Goal: Find specific page/section: Find specific page/section

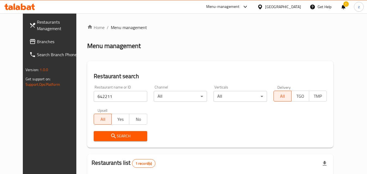
scroll to position [36, 0]
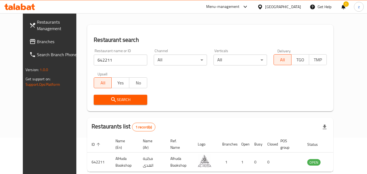
click at [262, 7] on icon at bounding box center [260, 6] width 4 height 5
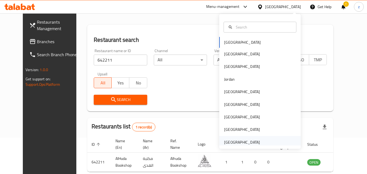
click at [265, 141] on div "[GEOGRAPHIC_DATA]" at bounding box center [259, 142] width 81 height 12
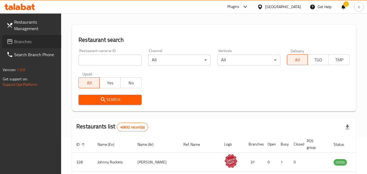
click at [31, 41] on span "Branches" at bounding box center [35, 41] width 43 height 7
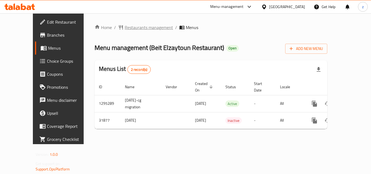
click at [125, 25] on span "Restaurants management" at bounding box center [149, 27] width 48 height 7
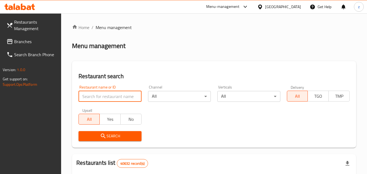
click at [105, 97] on input "search" at bounding box center [109, 96] width 63 height 11
paste input "16325"
type input "16325"
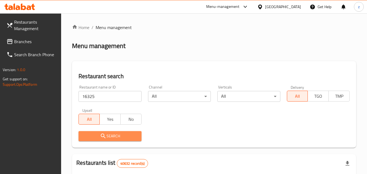
click at [132, 133] on span "Search" at bounding box center [110, 136] width 54 height 7
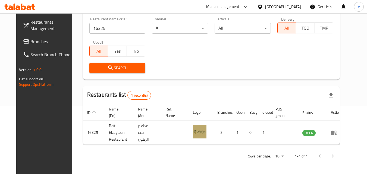
scroll to position [64, 0]
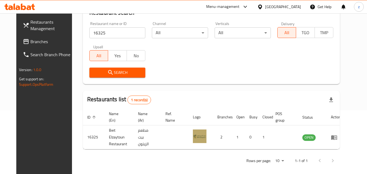
click at [35, 43] on span "Branches" at bounding box center [51, 41] width 43 height 7
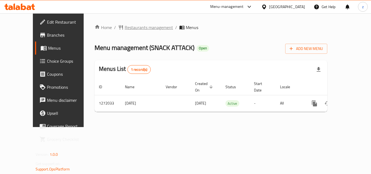
click at [128, 30] on span "Restaurants management" at bounding box center [149, 27] width 48 height 7
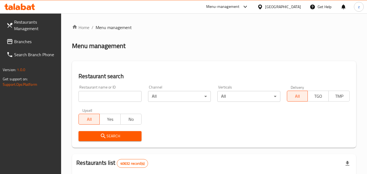
click at [121, 97] on input "search" at bounding box center [109, 96] width 63 height 11
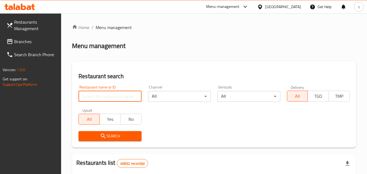
paste input "690082"
type input "690082"
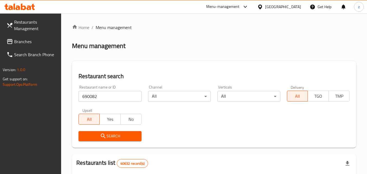
click at [119, 136] on span "Search" at bounding box center [110, 136] width 54 height 7
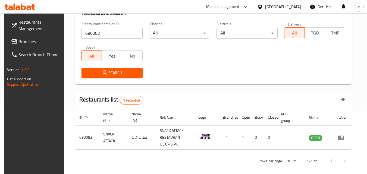
scroll to position [68, 0]
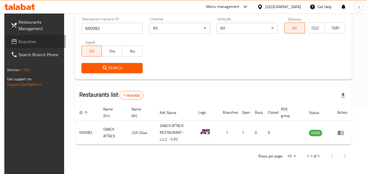
click at [25, 41] on span "Branches" at bounding box center [39, 41] width 43 height 7
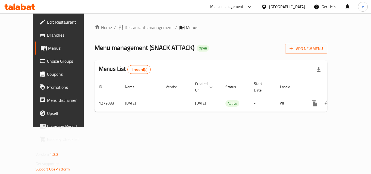
click at [125, 29] on span "Restaurants management" at bounding box center [149, 27] width 48 height 7
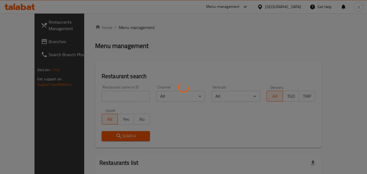
click at [110, 94] on div at bounding box center [183, 87] width 367 height 174
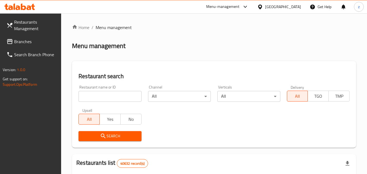
click at [110, 94] on input "search" at bounding box center [109, 96] width 63 height 11
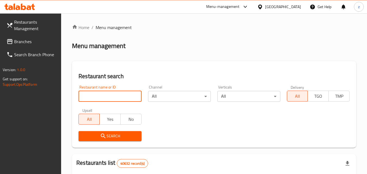
paste input "690082"
type input "690082"
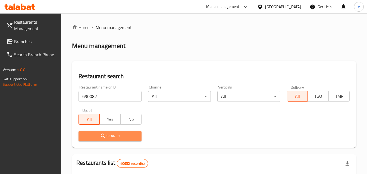
click at [115, 135] on span "Search" at bounding box center [110, 136] width 54 height 7
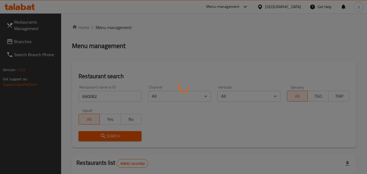
scroll to position [54, 0]
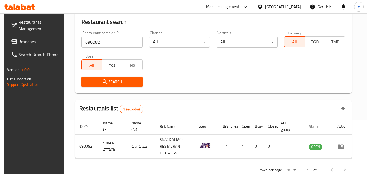
click at [280, 8] on div "[GEOGRAPHIC_DATA]" at bounding box center [283, 7] width 36 height 6
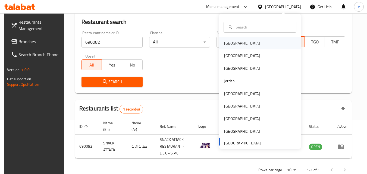
click at [246, 40] on div "Bahrain" at bounding box center [259, 43] width 81 height 12
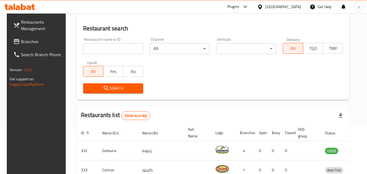
scroll to position [54, 0]
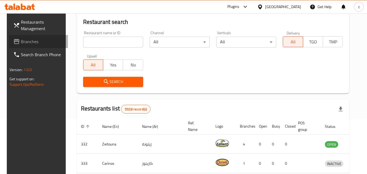
click at [27, 43] on span "Branches" at bounding box center [42, 41] width 43 height 7
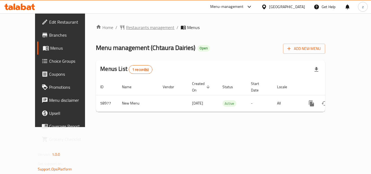
click at [127, 26] on span "Restaurants management" at bounding box center [150, 27] width 48 height 7
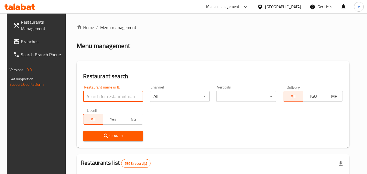
click at [112, 92] on input "search" at bounding box center [113, 96] width 60 height 11
paste input "28583"
type input "28583"
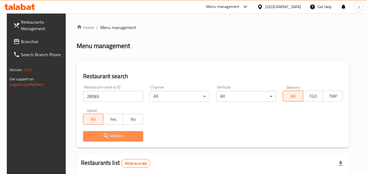
click at [119, 131] on button "Search" at bounding box center [113, 136] width 60 height 10
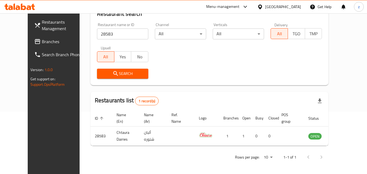
scroll to position [64, 0]
